Goal: Navigation & Orientation: Find specific page/section

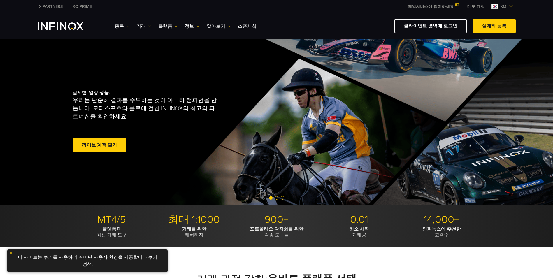
click at [434, 24] on link "클라이언트 영역에 로그인" at bounding box center [431, 26] width 72 height 14
